Goal: Task Accomplishment & Management: Complete application form

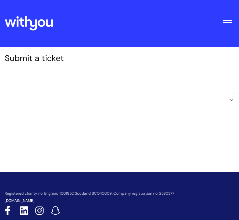
click at [96, 99] on select "HR / People IT and Support Clinical Drug Alerts Finance Accounts Data Support T…" at bounding box center [120, 100] width 230 height 14
select select "it_and_support"
click at [9, 97] on select "HR / People IT and Support Clinical Drug Alerts Finance Accounts Data Support T…" at bounding box center [120, 100] width 230 height 14
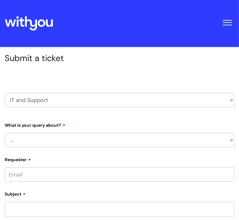
click at [42, 143] on select "... Mobile Phone Reset & MFA Accounts, Starters and Leavers IT Hardware issue I…" at bounding box center [120, 140] width 230 height 14
select select "Something Else"
click at [9, 137] on select "... Mobile Phone Reset & MFA Accounts, Starters and Leavers IT Hardware issue I…" at bounding box center [120, 140] width 230 height 14
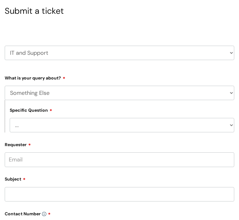
scroll to position [49, 0]
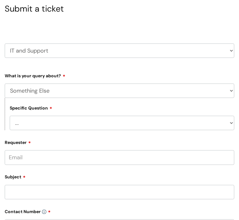
click at [50, 123] on select "... My problem is not listed" at bounding box center [122, 123] width 225 height 14
select select "My problem is not listed"
click at [14, 120] on select "... My problem is not listed" at bounding box center [122, 123] width 225 height 14
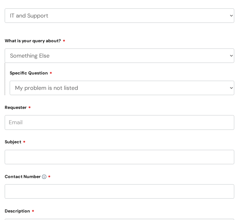
click at [48, 128] on input "Requester" at bounding box center [120, 122] width 230 height 14
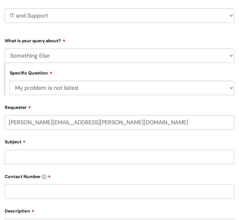
type input "[PERSON_NAME][EMAIL_ADDRESS][PERSON_NAME][DOMAIN_NAME]"
click at [51, 156] on div "Subject" at bounding box center [120, 151] width 230 height 28
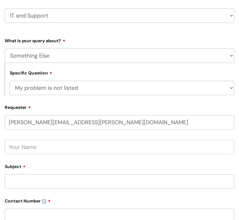
scroll to position [113, 0]
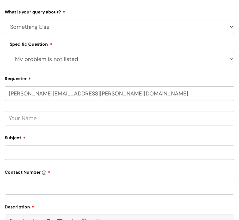
click at [48, 125] on input "text" at bounding box center [120, 118] width 230 height 14
type input "[PERSON_NAME]"
click at [37, 159] on input "Subject" at bounding box center [120, 153] width 230 height 14
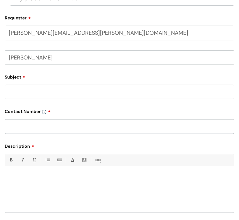
scroll to position [195, 0]
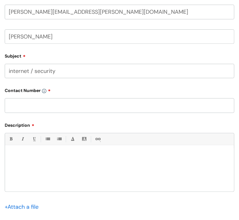
type input "internet / security"
click at [28, 108] on input "text" at bounding box center [120, 105] width 230 height 14
type input "0"
type input "07974097740"
click at [78, 168] on div at bounding box center [119, 169] width 229 height 43
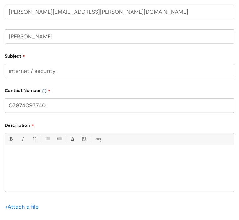
paste div
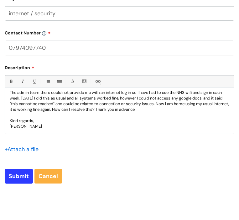
scroll to position [263, 0]
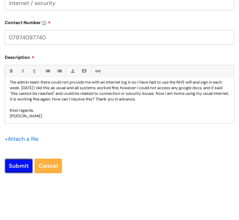
click at [20, 170] on input "Submit" at bounding box center [19, 166] width 28 height 14
type input "Please Wait..."
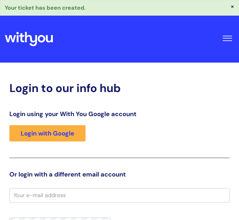
scroll to position [13, 0]
